Goal: Task Accomplishment & Management: Manage account settings

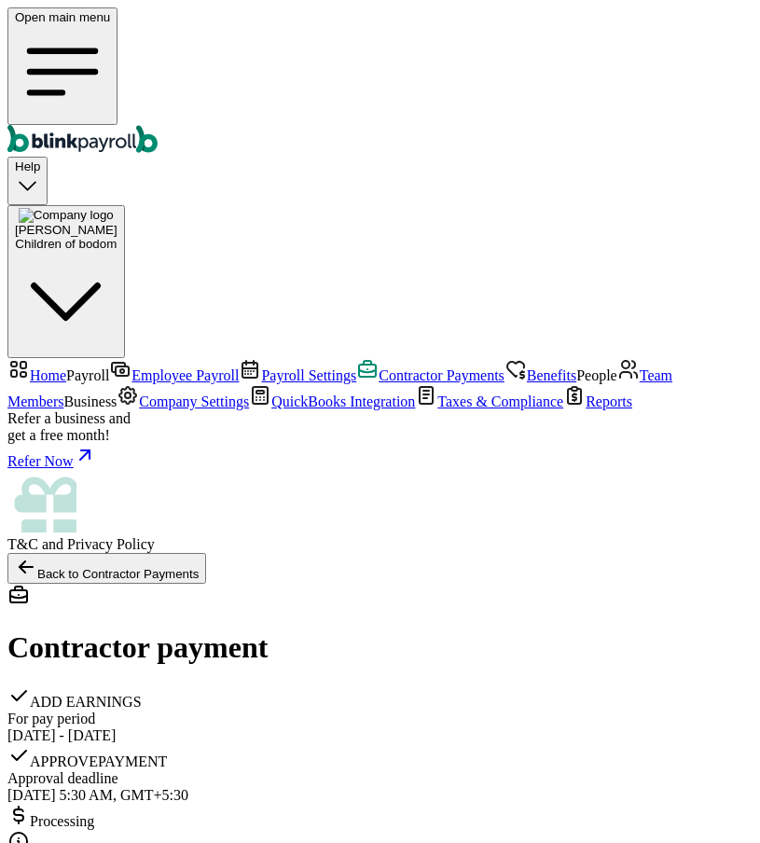
click at [32, 41] on icon "Global" at bounding box center [62, 71] width 95 height 95
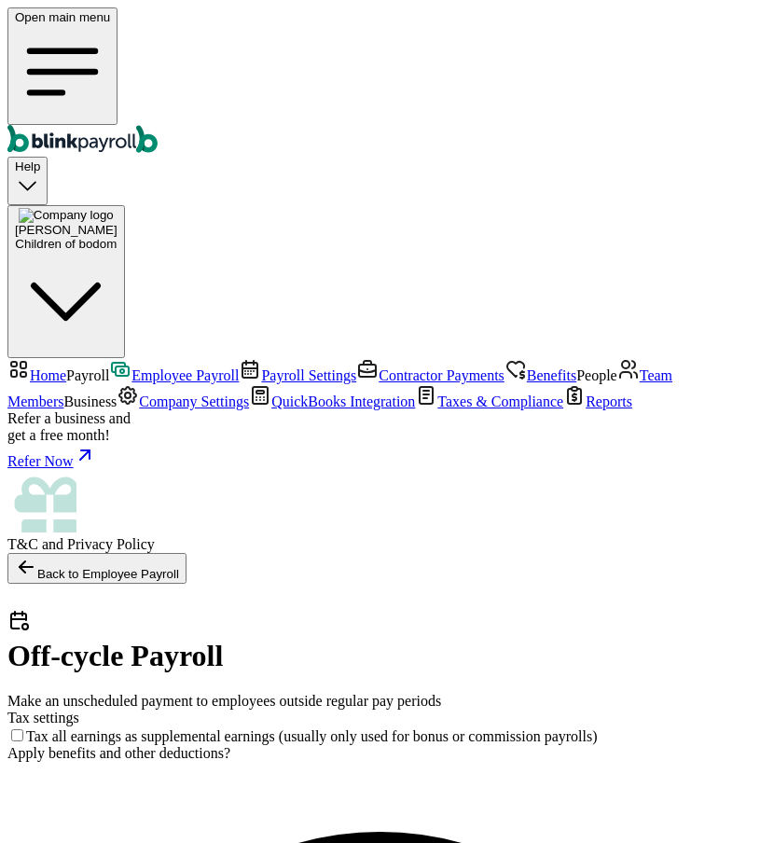
select select "direct_deposit"
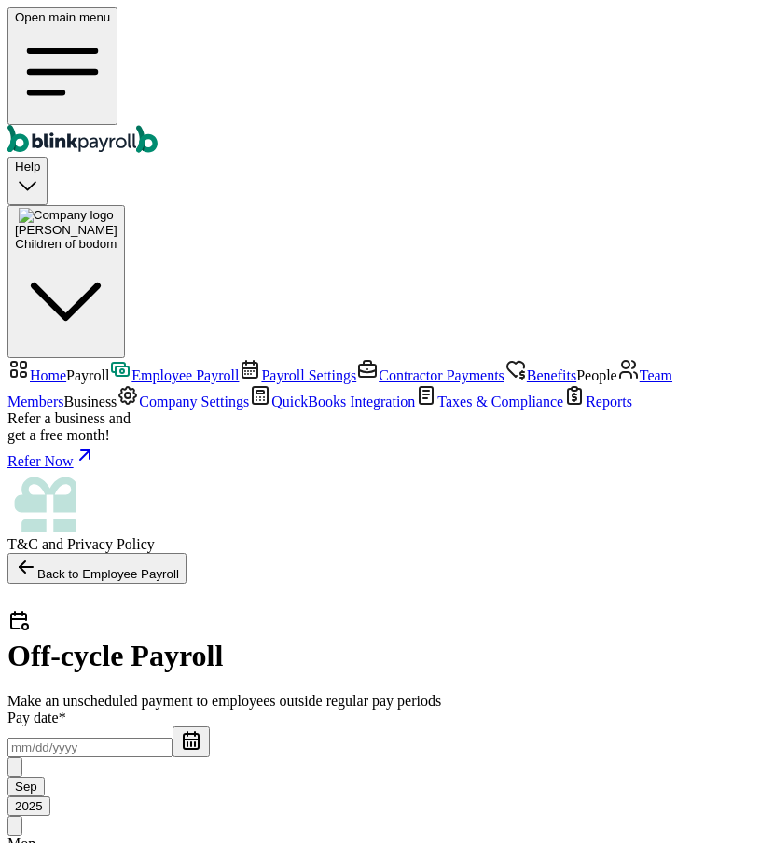
click at [108, 737] on input "text" at bounding box center [89, 747] width 165 height 20
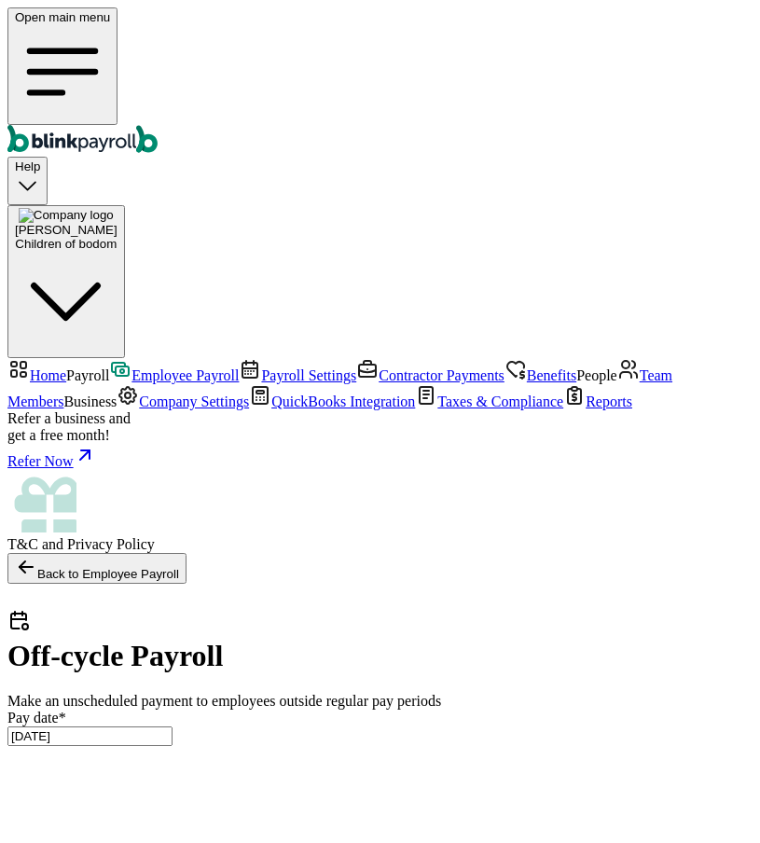
type input "[DATE] ~ [DATE]"
type input "100"
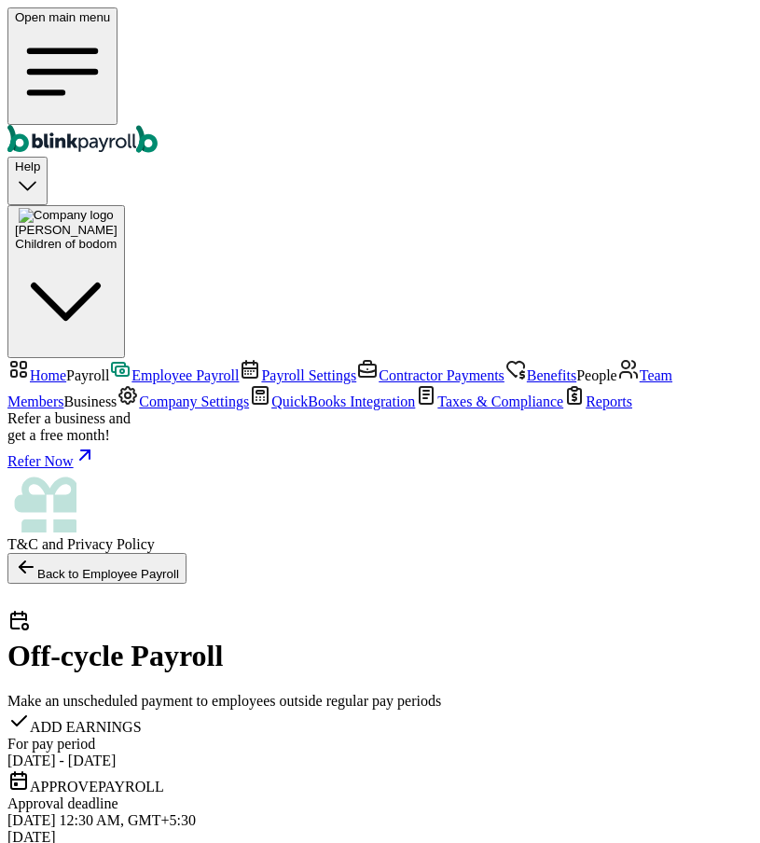
scroll to position [703, 0]
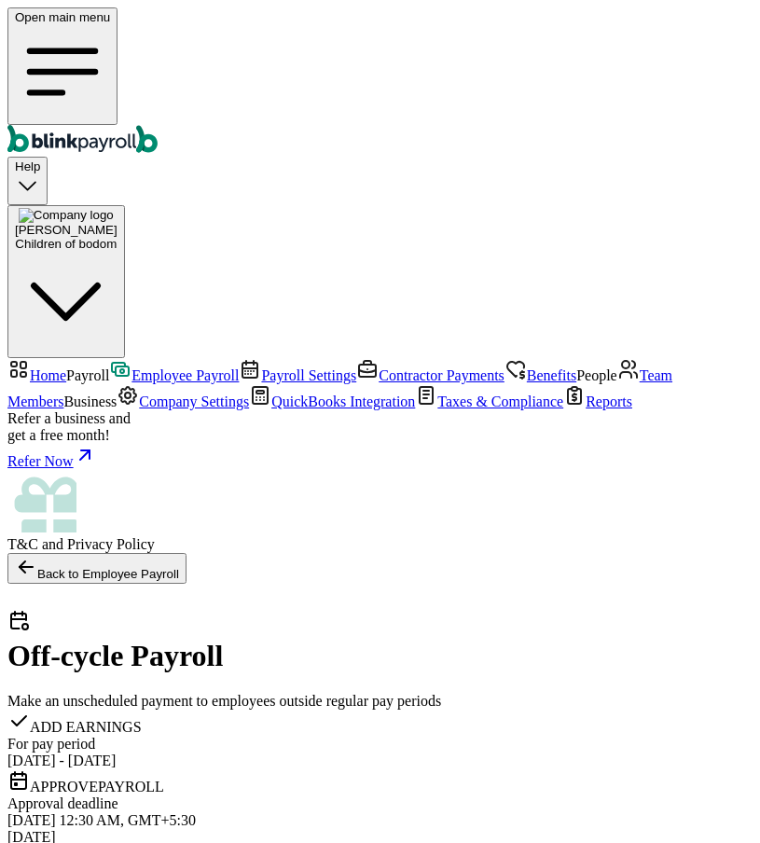
select select "direct_deposit"
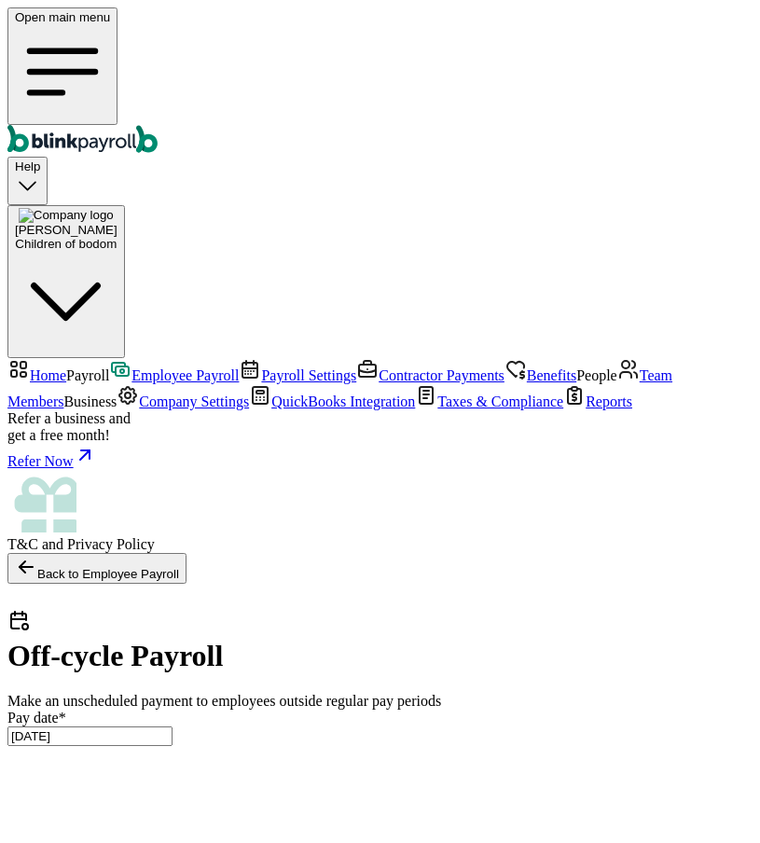
click at [172, 726] on input "[DATE]" at bounding box center [89, 736] width 165 height 20
click at [27, 24] on icon "Global" at bounding box center [62, 71] width 95 height 95
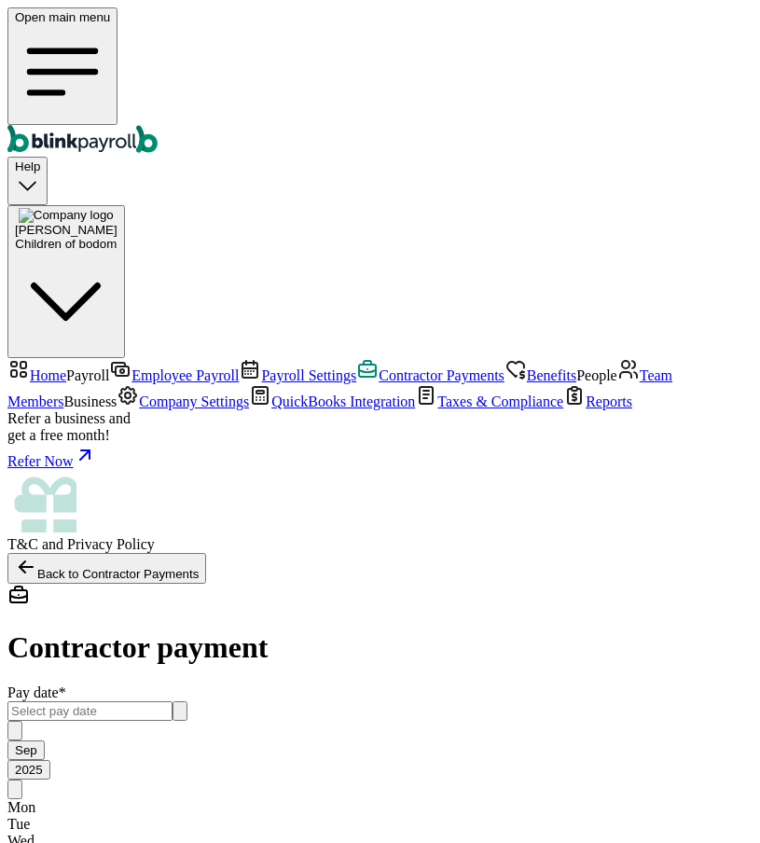
scroll to position [151, 0]
